Goal: Task Accomplishment & Management: Manage account settings

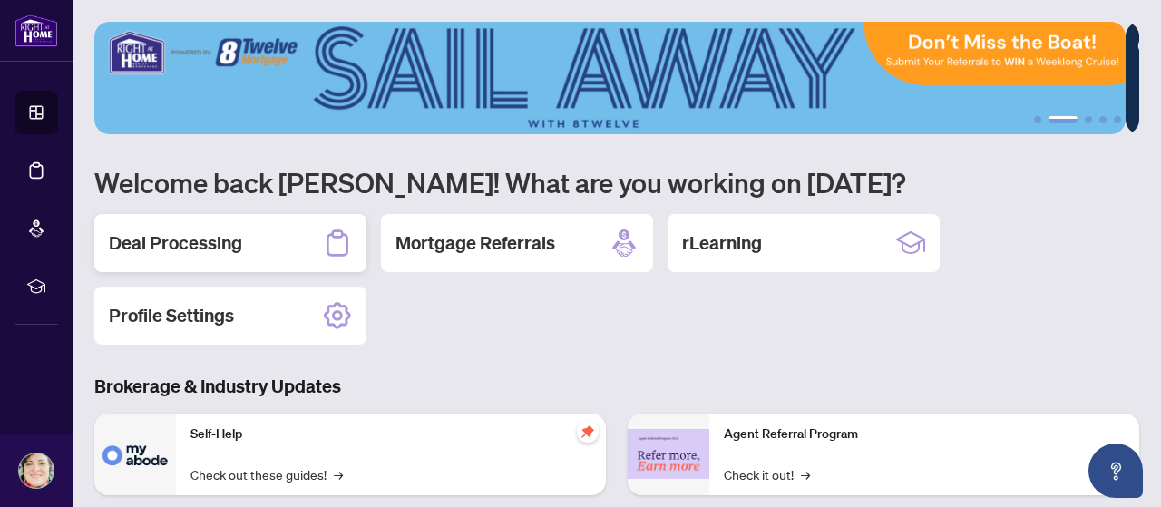
click at [180, 248] on h2 "Deal Processing" at bounding box center [175, 242] width 133 height 25
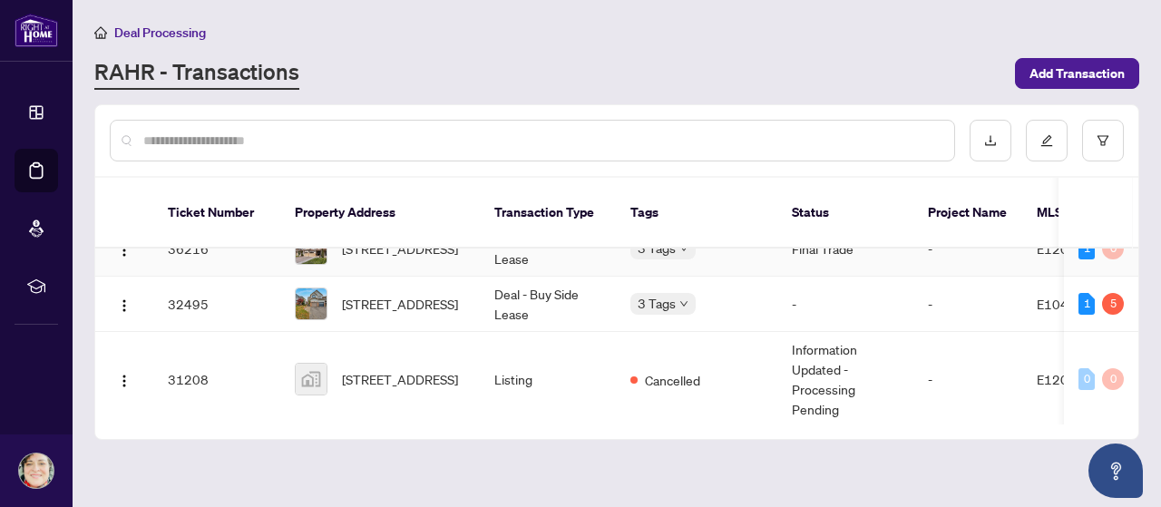
scroll to position [524, 0]
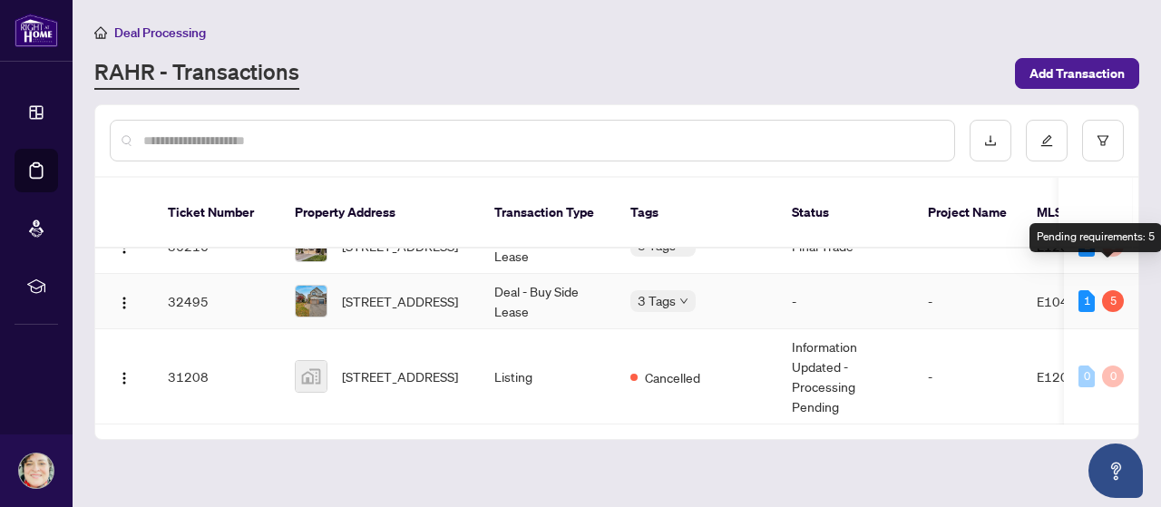
click at [1106, 290] on div "5" at bounding box center [1113, 301] width 22 height 22
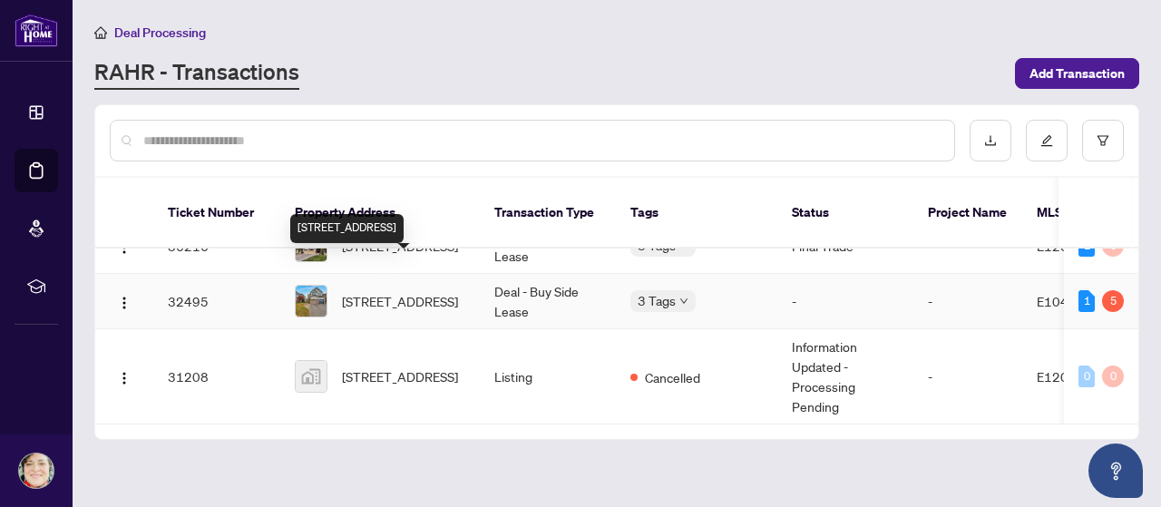
click at [386, 291] on span "[STREET_ADDRESS]" at bounding box center [400, 301] width 116 height 20
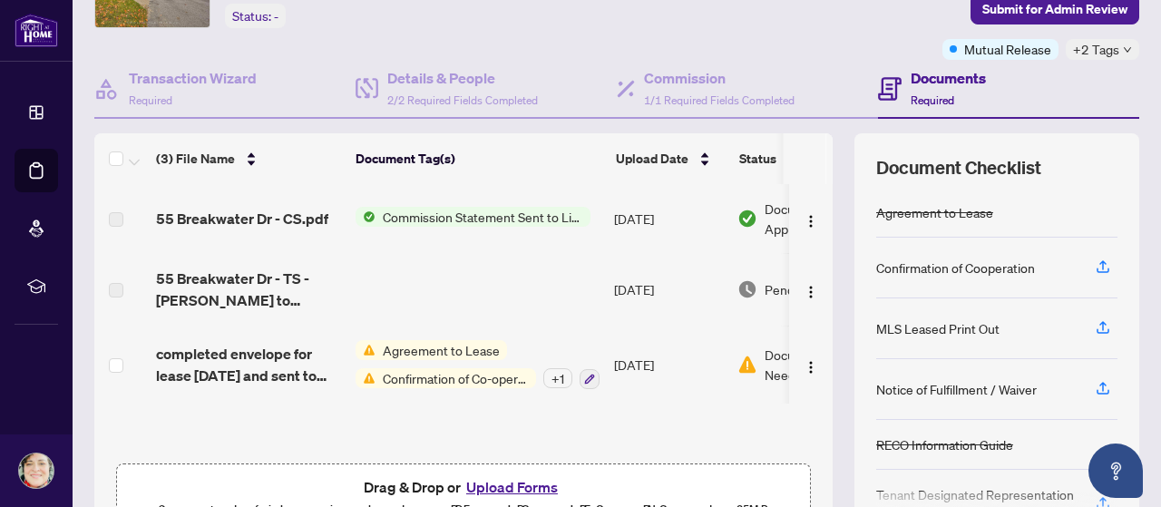
scroll to position [181, 0]
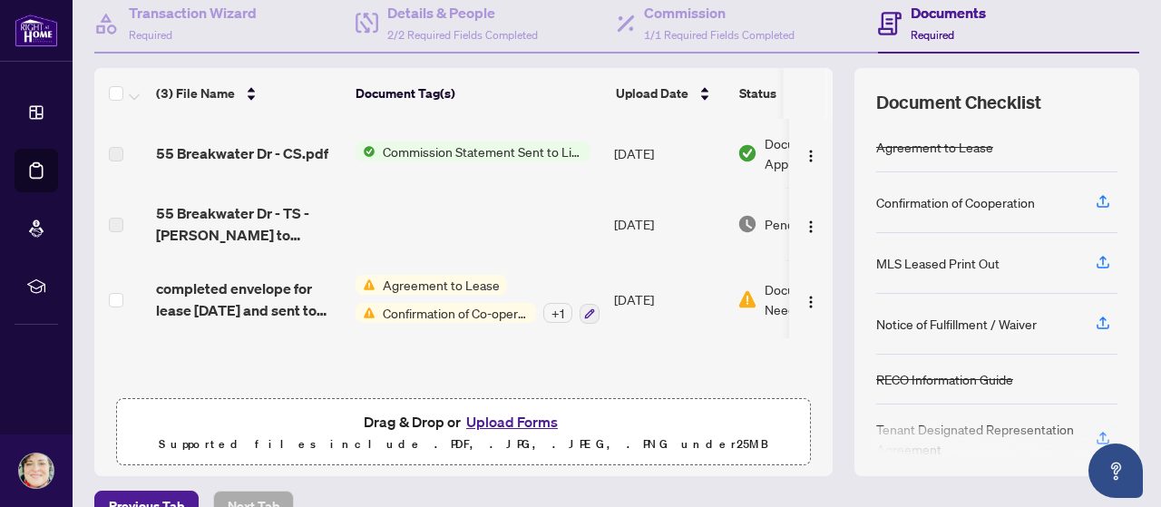
click at [404, 287] on span "Agreement to Lease" at bounding box center [441, 285] width 132 height 20
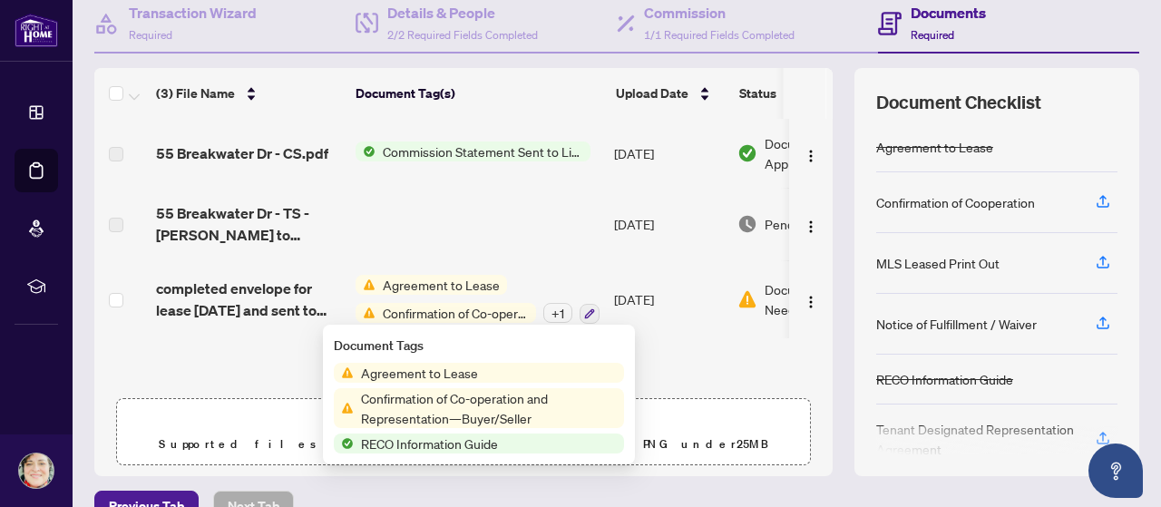
click at [405, 314] on span "Confirmation of Co-operation and Representation—Buyer/Seller" at bounding box center [455, 313] width 161 height 20
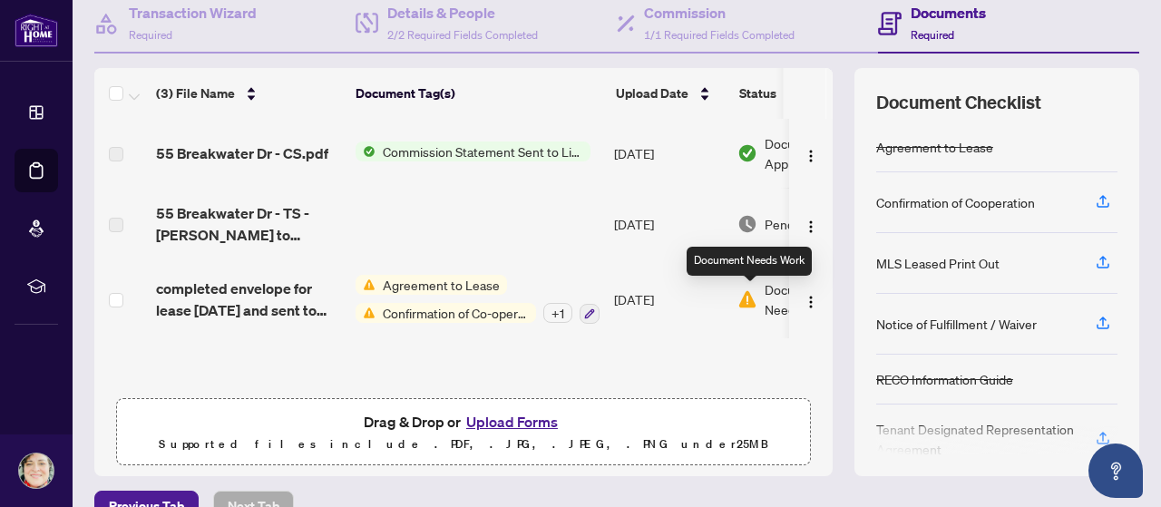
click at [751, 298] on img at bounding box center [747, 299] width 20 height 20
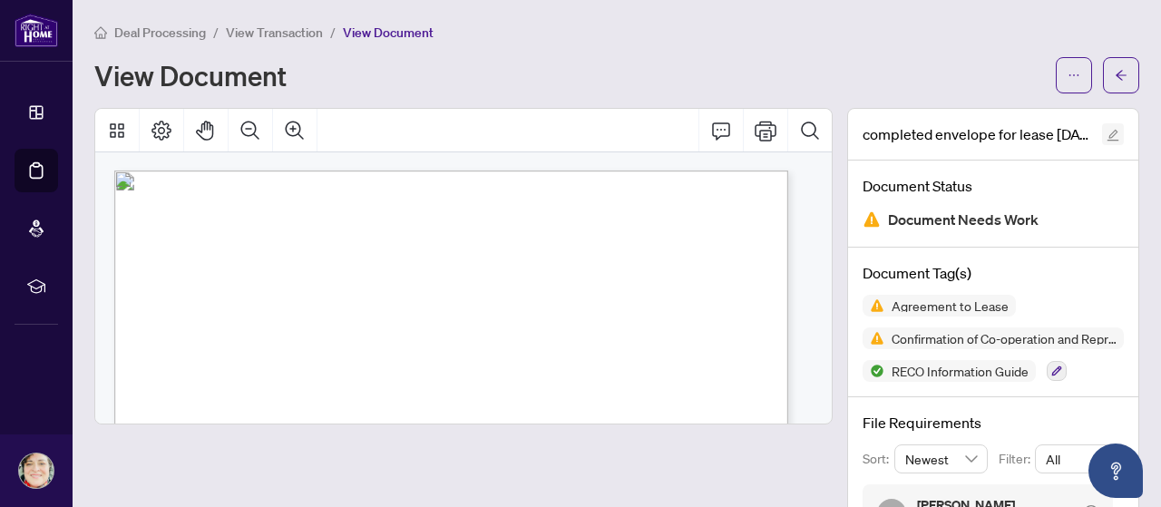
click at [1106, 135] on icon "edit" at bounding box center [1112, 135] width 13 height 13
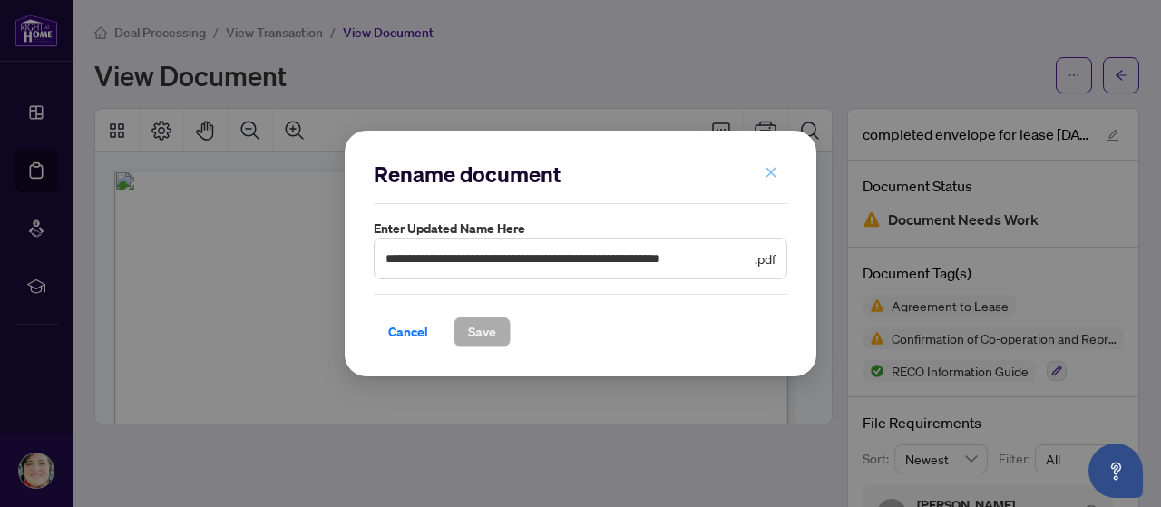
click at [772, 171] on icon "close" at bounding box center [771, 173] width 10 height 10
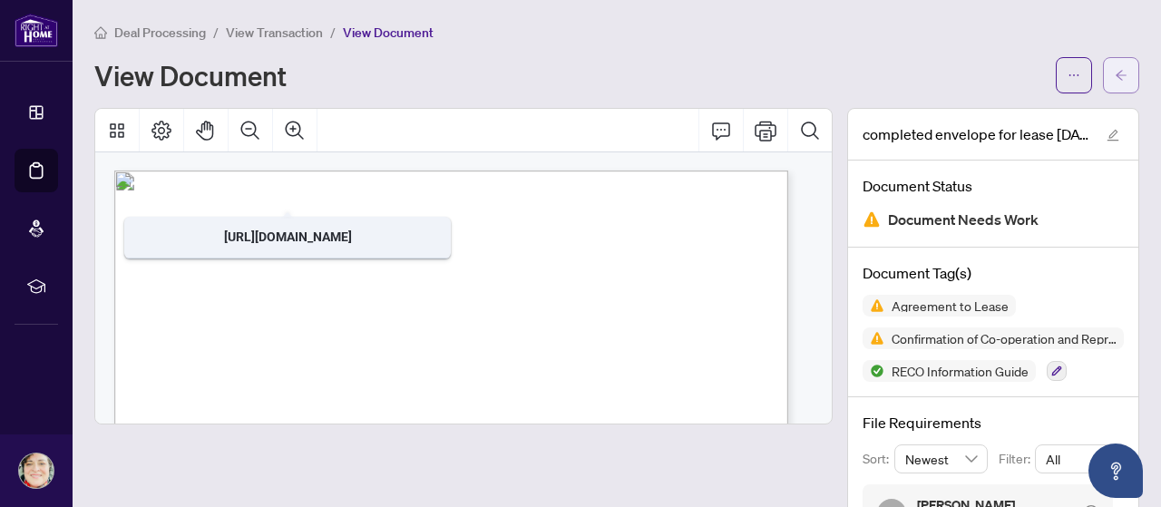
click at [1115, 77] on icon "arrow-left" at bounding box center [1121, 75] width 13 height 13
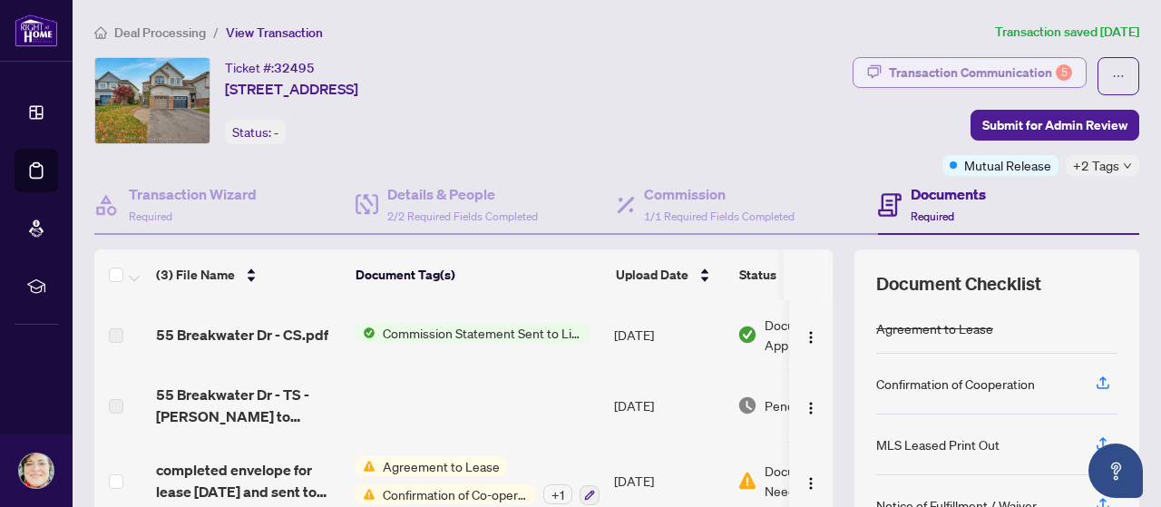
click at [1003, 70] on div "Transaction Communication 5" at bounding box center [980, 72] width 183 height 29
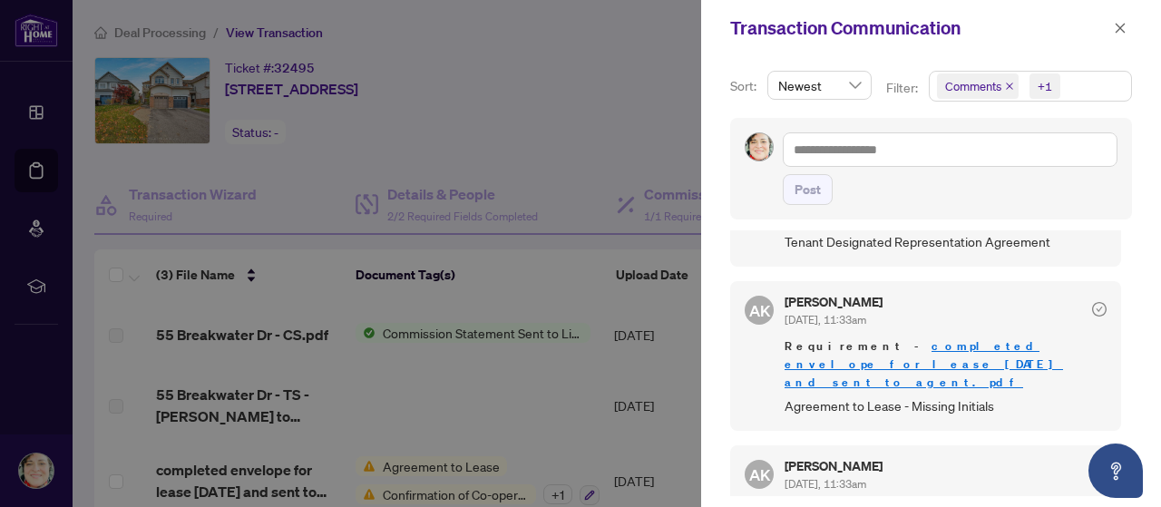
scroll to position [1088, 0]
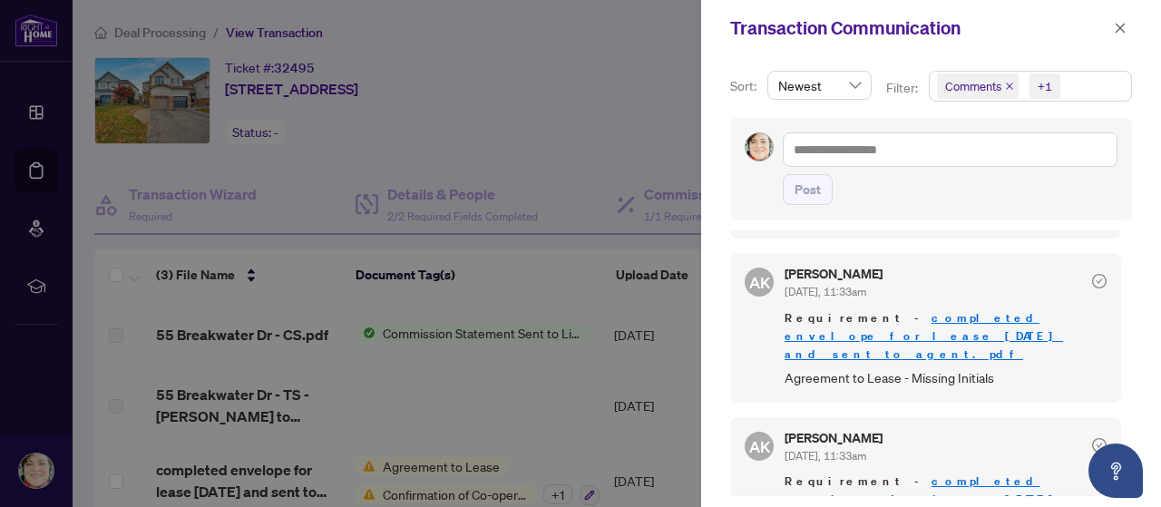
click at [604, 90] on div at bounding box center [580, 253] width 1161 height 507
click at [1122, 32] on icon "close" at bounding box center [1120, 28] width 13 height 13
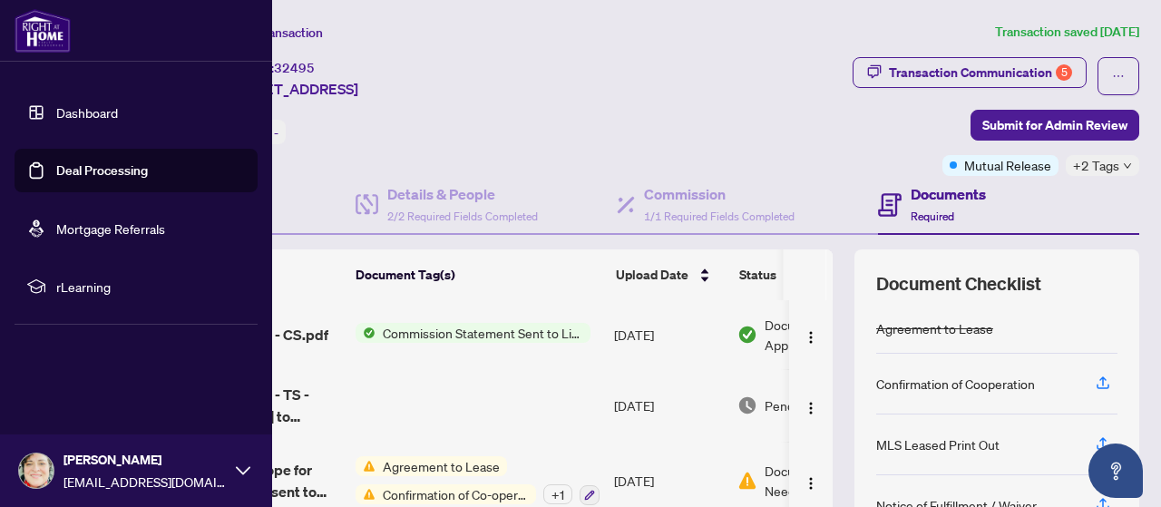
click at [87, 170] on link "Deal Processing" at bounding box center [102, 170] width 92 height 16
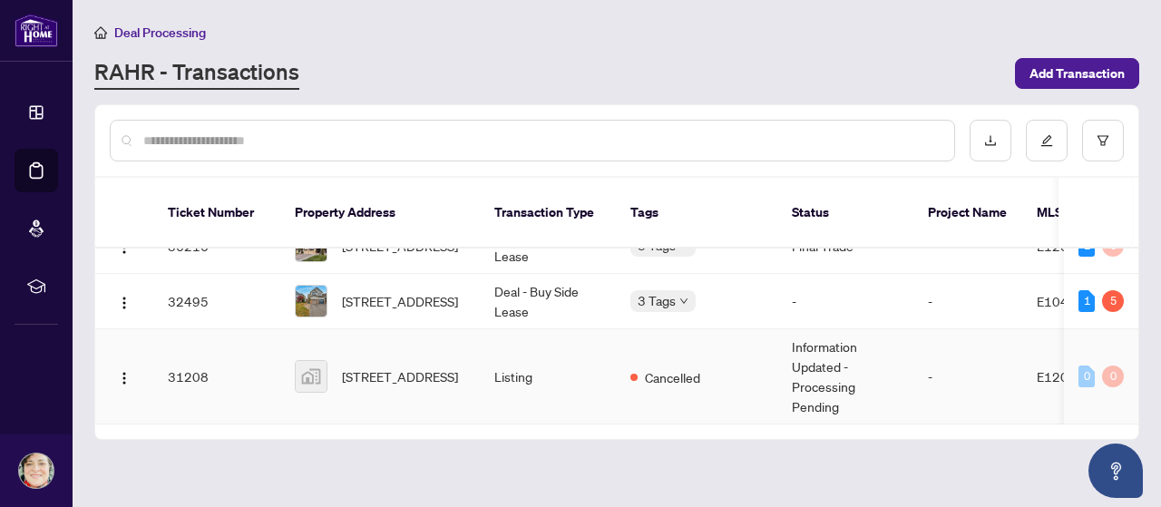
scroll to position [433, 0]
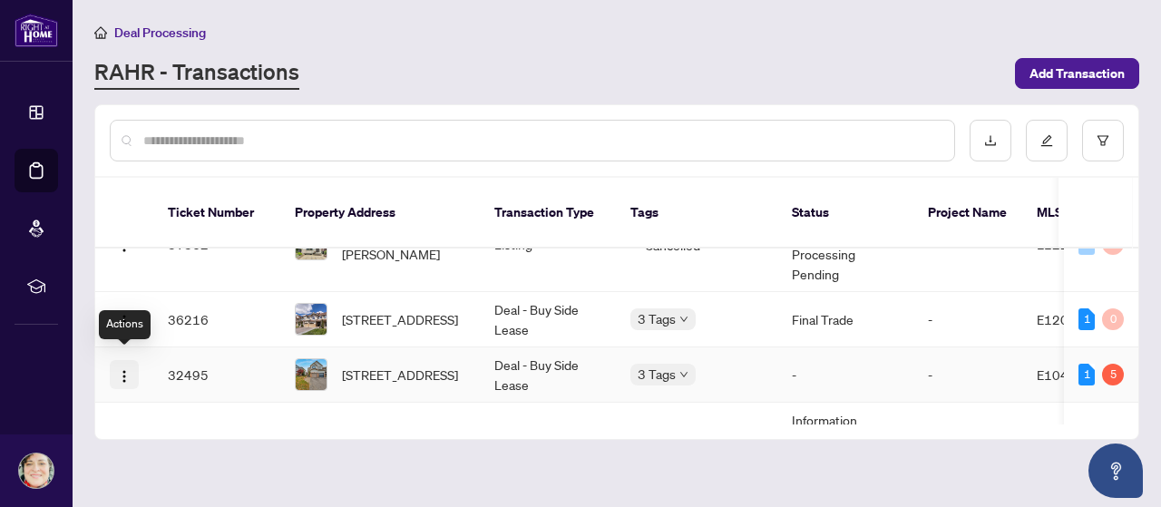
click at [121, 369] on img "button" at bounding box center [124, 376] width 15 height 15
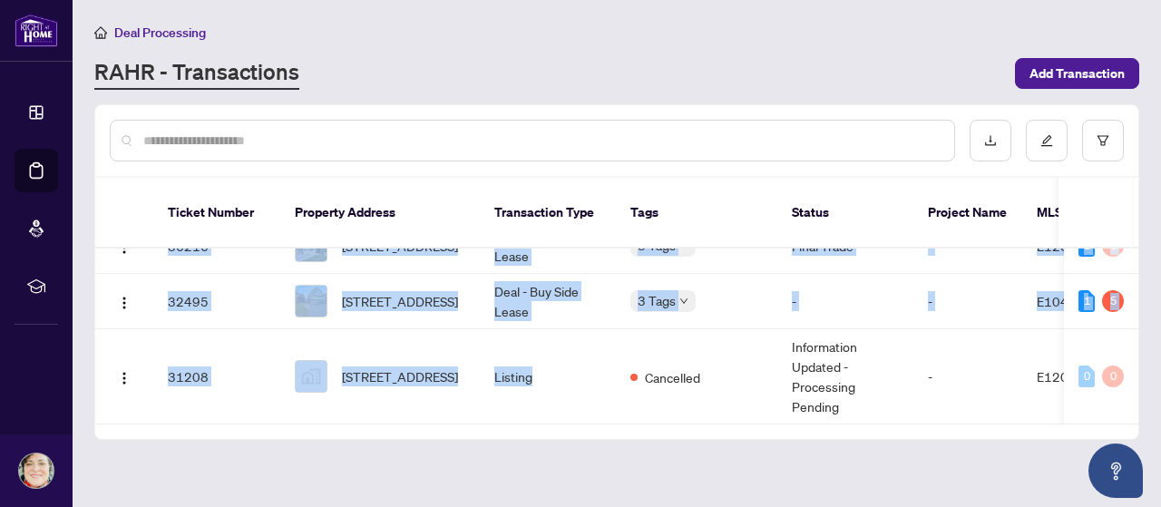
drag, startPoint x: 688, startPoint y: 396, endPoint x: 892, endPoint y: 409, distance: 204.4
click at [892, 409] on div "Ticket Number Property Address Transaction Type Tags Status Project Name MLS # …" at bounding box center [616, 308] width 1043 height 261
click at [891, 405] on div "Ticket Number Property Address Transaction Type Tags Status Project Name MLS # …" at bounding box center [616, 308] width 1043 height 261
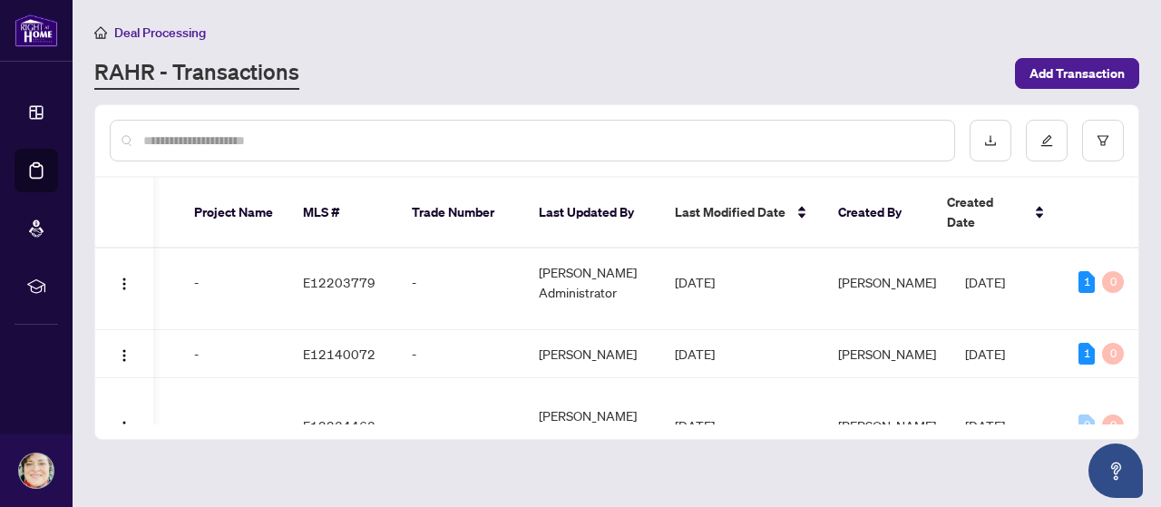
scroll to position [0, 734]
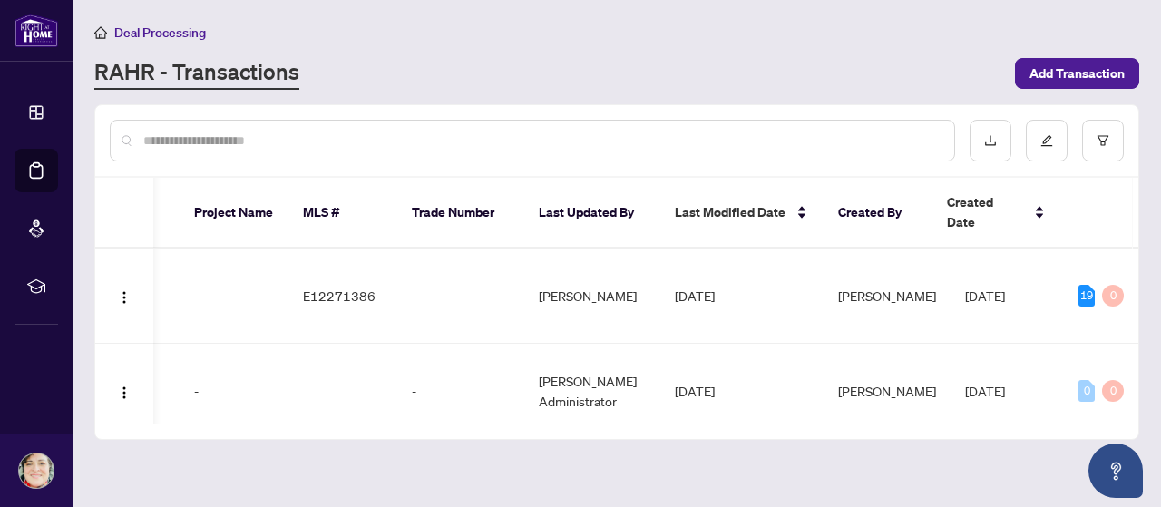
click at [102, 404] on div "Ticket Number Property Address Transaction Type Tags Status Project Name MLS # …" at bounding box center [616, 308] width 1043 height 261
